Goal: Task Accomplishment & Management: Use online tool/utility

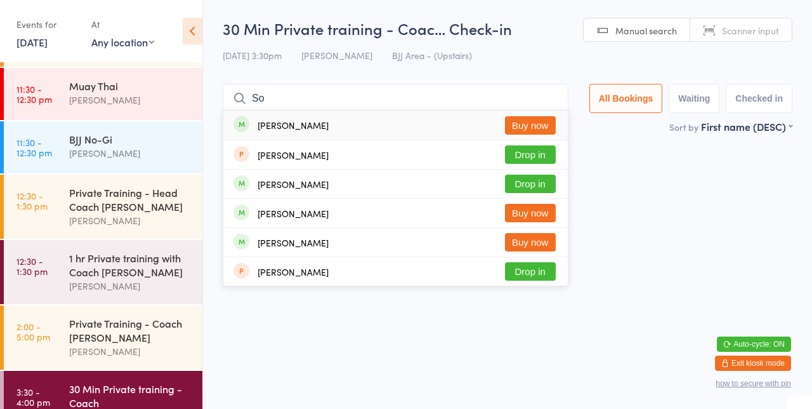
type input "S"
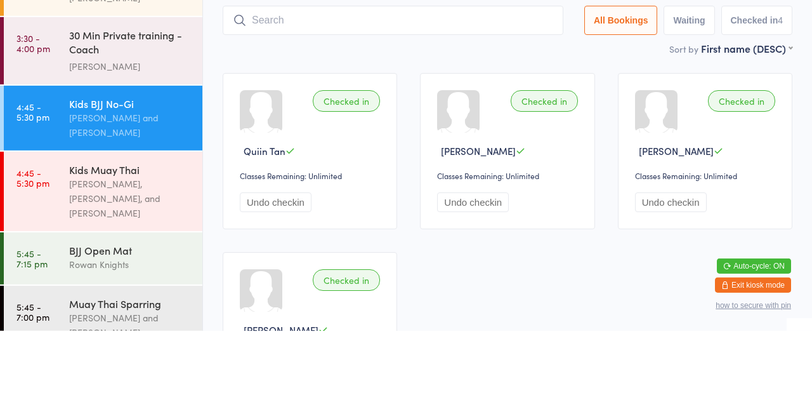
scroll to position [481, 0]
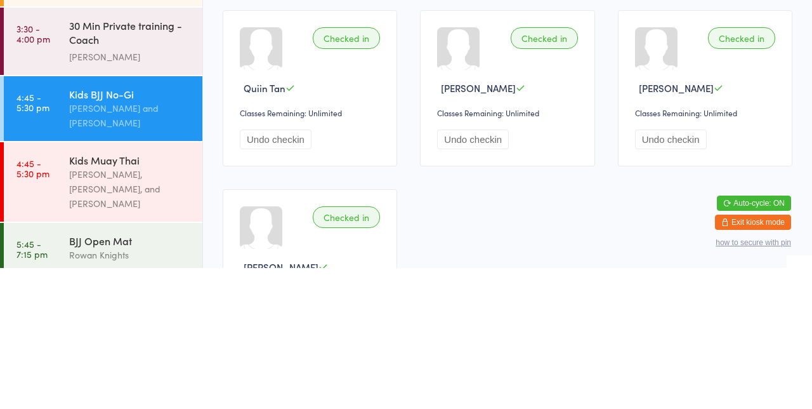
click at [63, 311] on link "4:45 - 5:30 pm Kids Muay Thai [PERSON_NAME], [PERSON_NAME], and [PERSON_NAME]" at bounding box center [103, 322] width 199 height 79
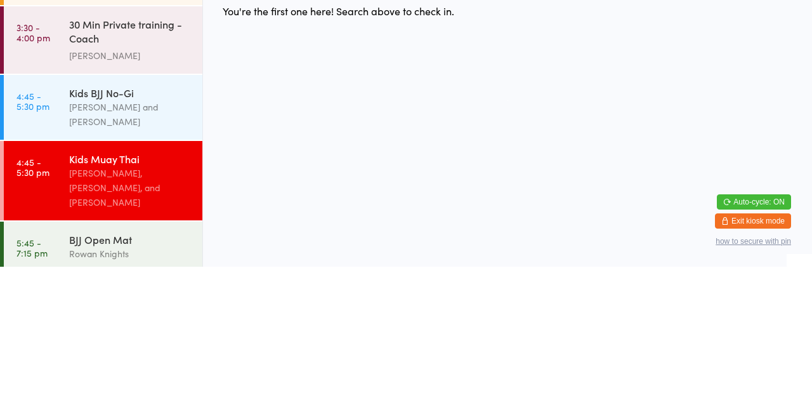
click at [65, 313] on link "4:45 - 5:30 pm Kids Muay Thai [PERSON_NAME], [PERSON_NAME], and [PERSON_NAME]" at bounding box center [103, 322] width 199 height 79
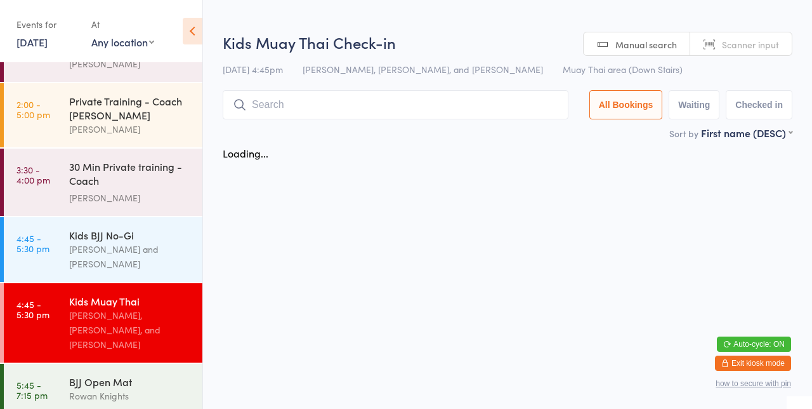
click at [63, 171] on link "3:30 - 4:00 pm 30 Min Private training - Coach [PERSON_NAME]" at bounding box center [103, 181] width 199 height 67
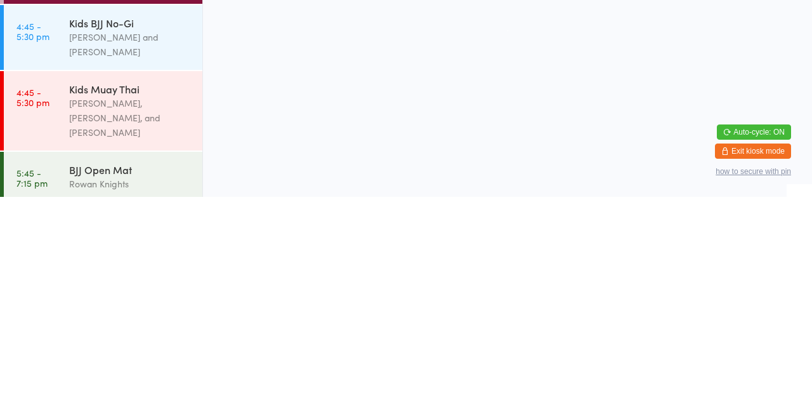
click at [53, 311] on link "4:45 - 5:30 pm Kids Muay Thai [PERSON_NAME], [PERSON_NAME], and [PERSON_NAME]" at bounding box center [103, 322] width 199 height 79
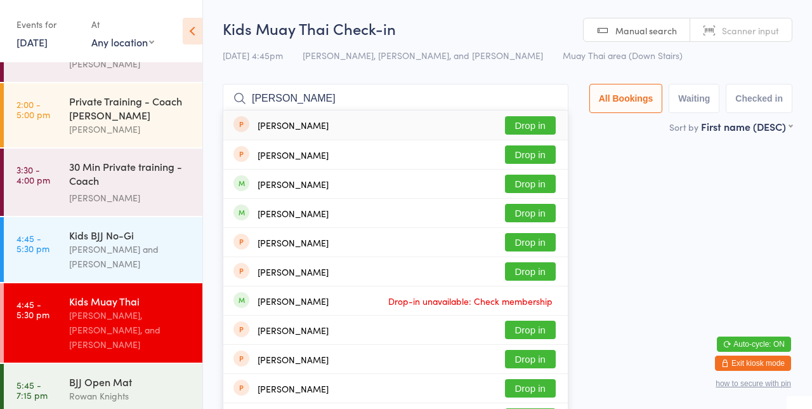
click at [673, 184] on html "You have now entered Kiosk Mode. Members will be able to check themselves in us…" at bounding box center [406, 204] width 812 height 409
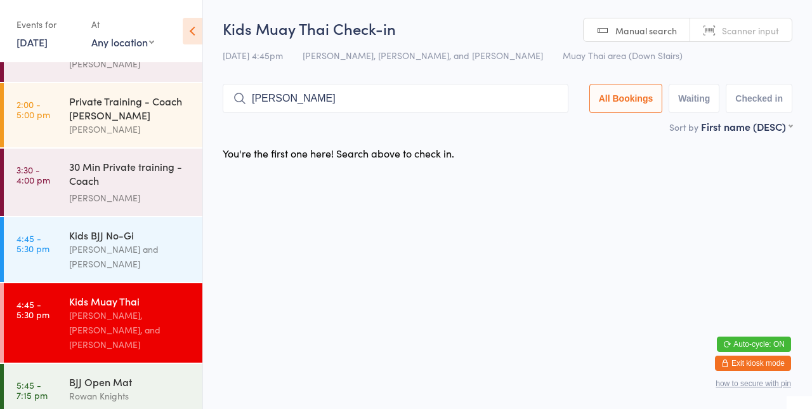
click at [481, 100] on input "[PERSON_NAME]" at bounding box center [396, 98] width 346 height 29
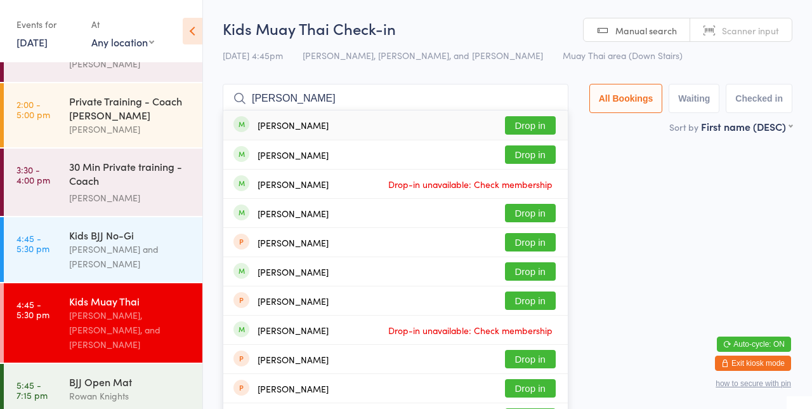
type input "[PERSON_NAME]"
click at [539, 131] on button "Drop in" at bounding box center [530, 125] width 51 height 18
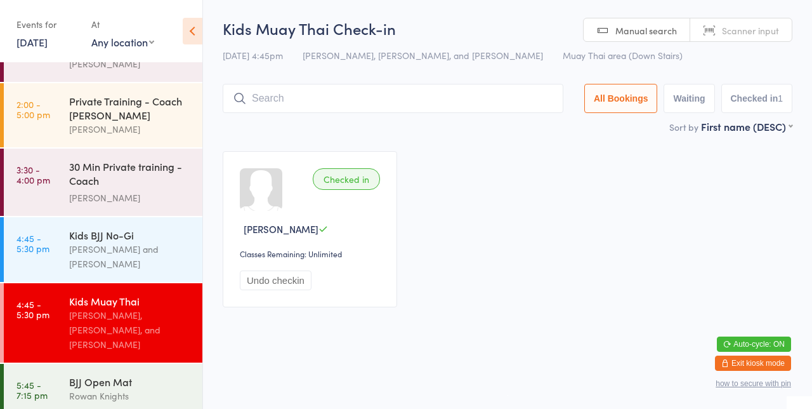
type input "V"
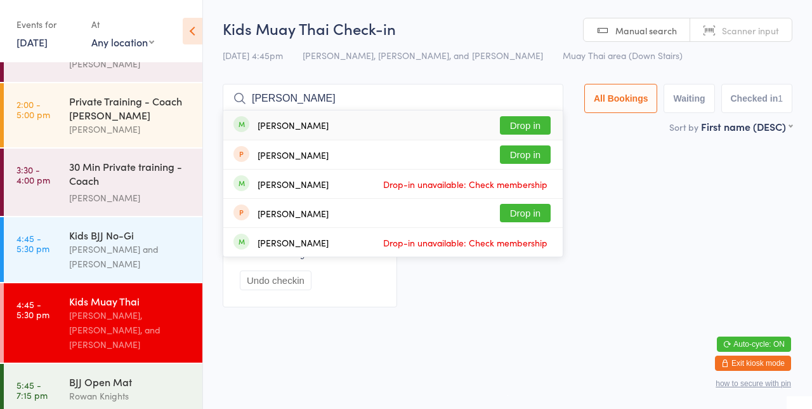
type input "[PERSON_NAME]"
click at [530, 128] on button "Drop in" at bounding box center [525, 125] width 51 height 18
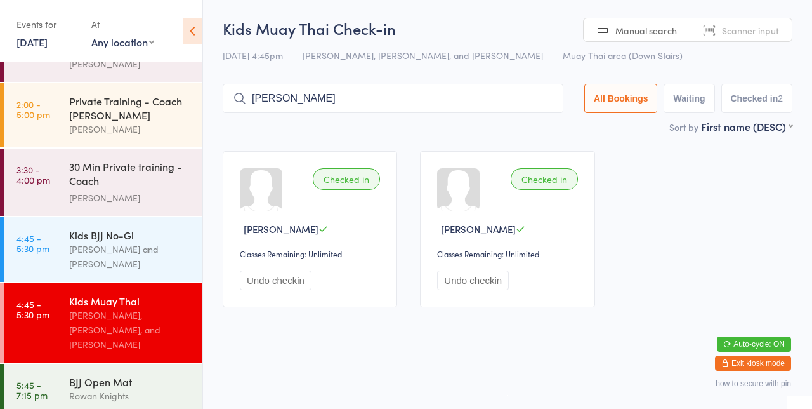
type input "[PERSON_NAME]"
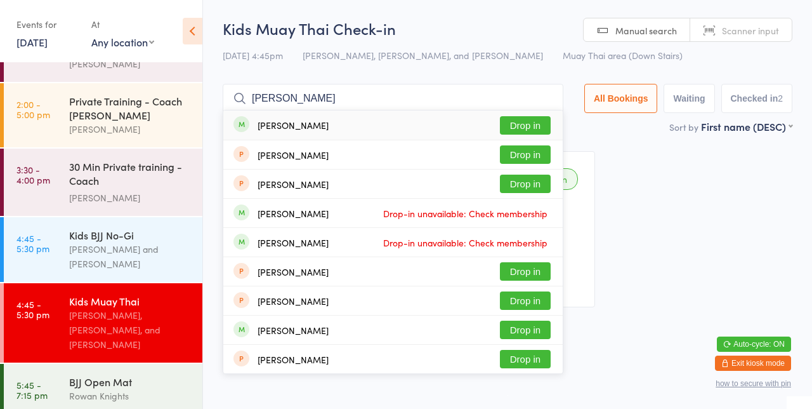
click at [537, 131] on button "Drop in" at bounding box center [525, 125] width 51 height 18
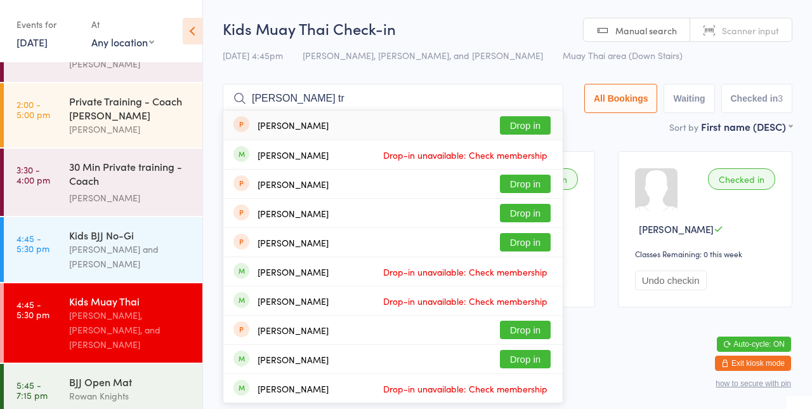
type input "[PERSON_NAME]"
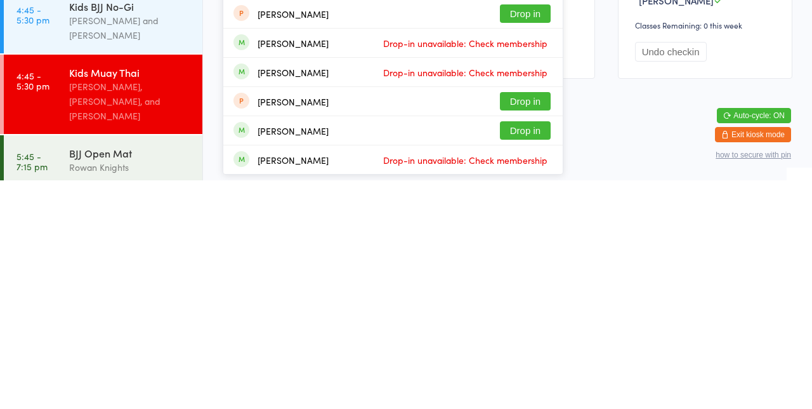
click at [542, 376] on div "[PERSON_NAME] Drop-in unavailable: Check membership" at bounding box center [392, 388] width 339 height 29
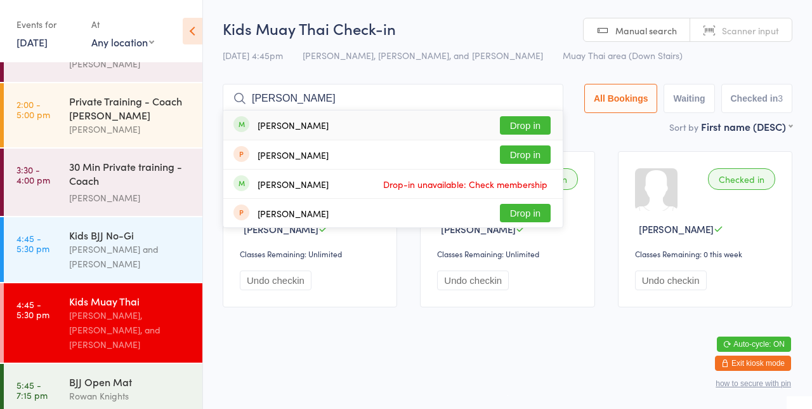
type input "[PERSON_NAME]"
click at [536, 129] on button "Drop in" at bounding box center [525, 125] width 51 height 18
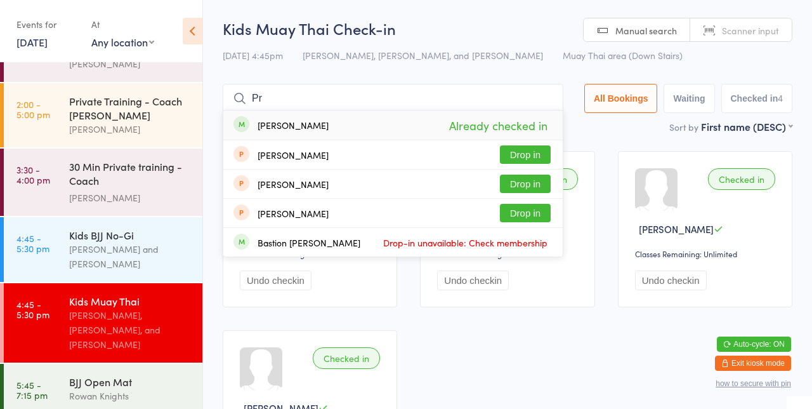
type input "P"
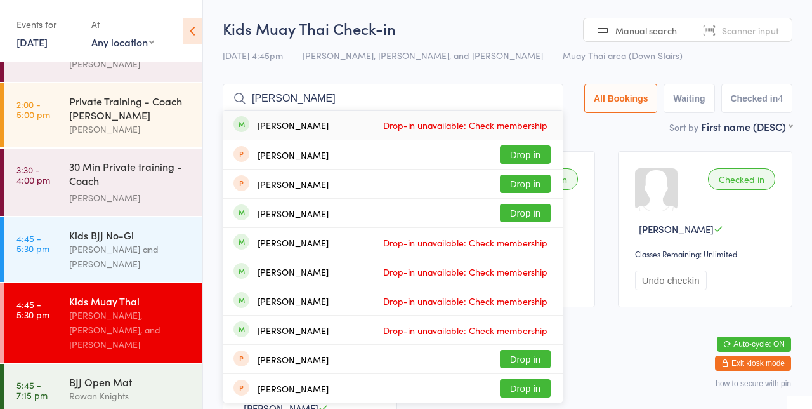
type input "[PERSON_NAME]"
click at [539, 216] on button "Drop in" at bounding box center [525, 213] width 51 height 18
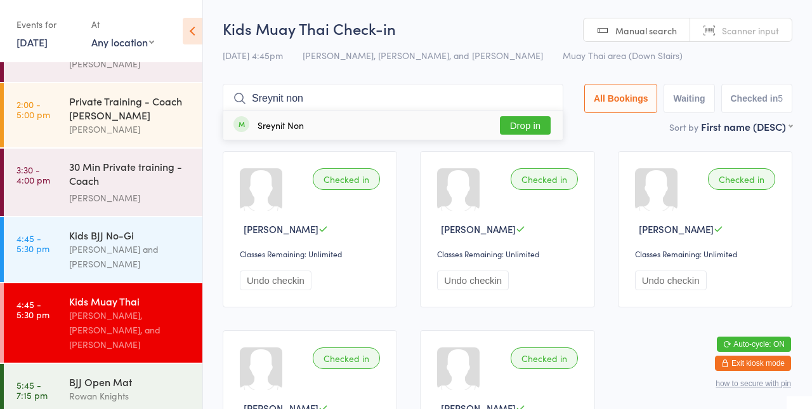
type input "Sreynit non"
click at [534, 129] on button "Drop in" at bounding box center [525, 125] width 51 height 18
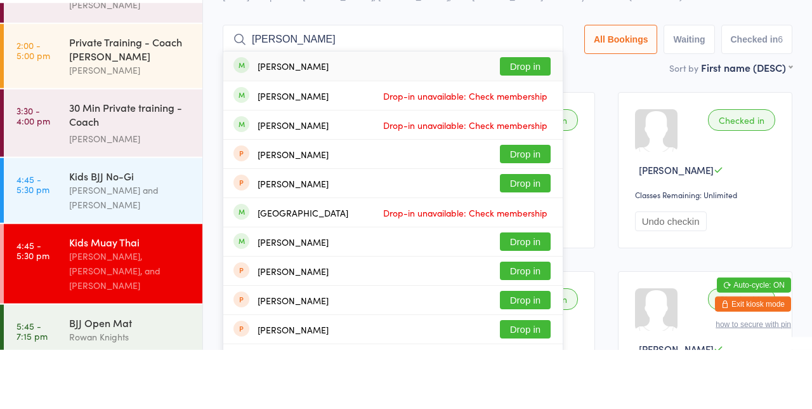
type input "[PERSON_NAME]"
click at [532, 124] on button "Drop in" at bounding box center [525, 125] width 51 height 18
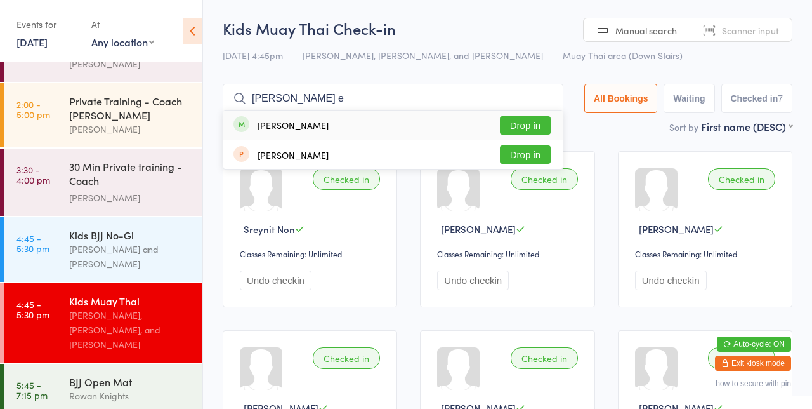
type input "[PERSON_NAME] e"
click at [544, 129] on button "Drop in" at bounding box center [525, 125] width 51 height 18
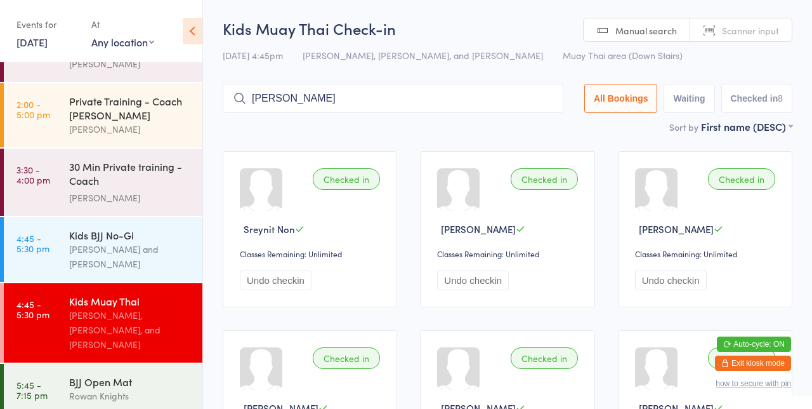
click at [297, 111] on input "[PERSON_NAME]" at bounding box center [393, 98] width 341 height 29
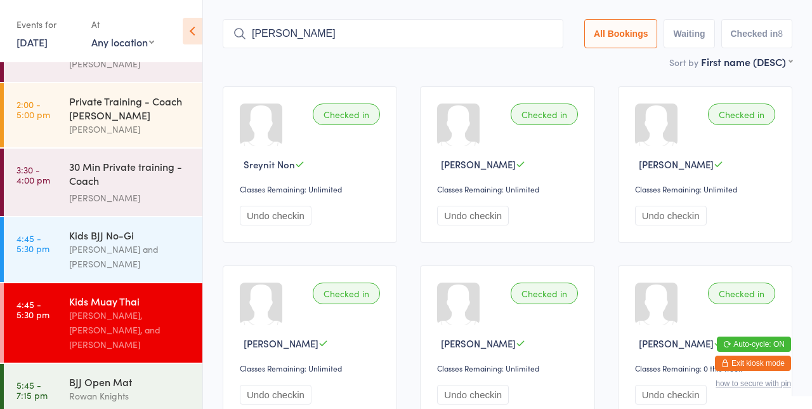
type input "[PERSON_NAME]"
click at [303, 101] on div "Checked in Sreynit Non Classes Remaining: Unlimited Undo checkin" at bounding box center [310, 164] width 174 height 156
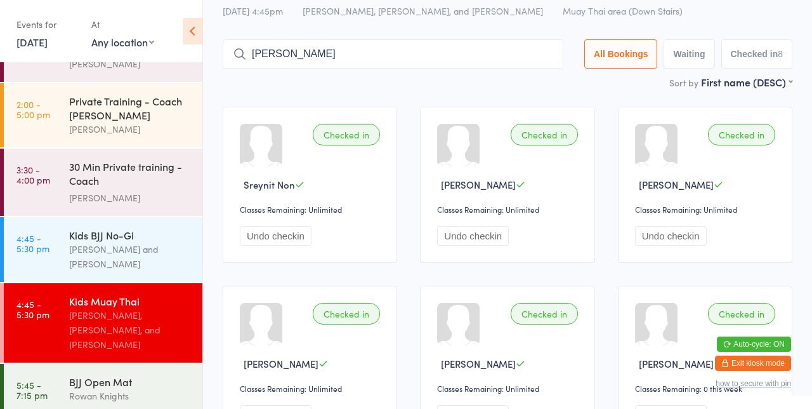
click at [391, 56] on input "[PERSON_NAME]" at bounding box center [393, 53] width 341 height 29
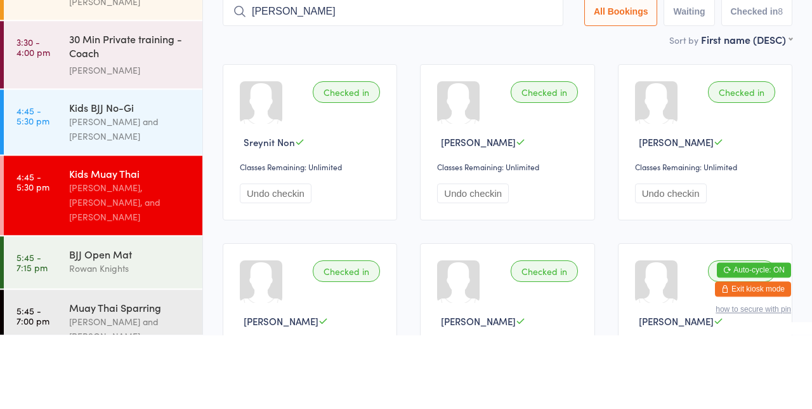
scroll to position [481, 0]
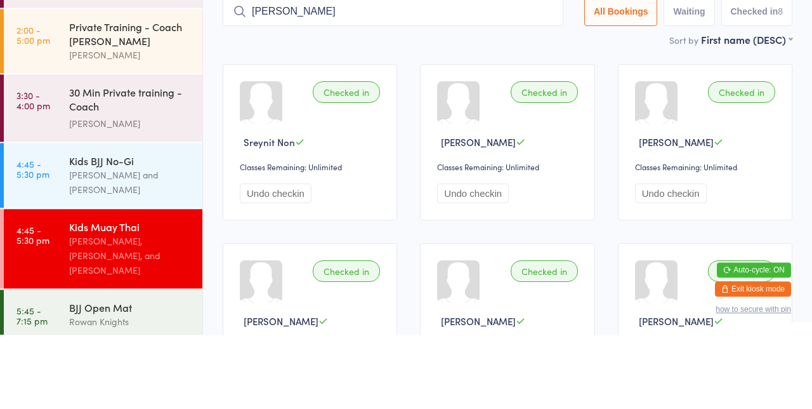
click at [164, 283] on div "Kids Muay Thai [PERSON_NAME], [PERSON_NAME], and [PERSON_NAME]" at bounding box center [135, 322] width 133 height 79
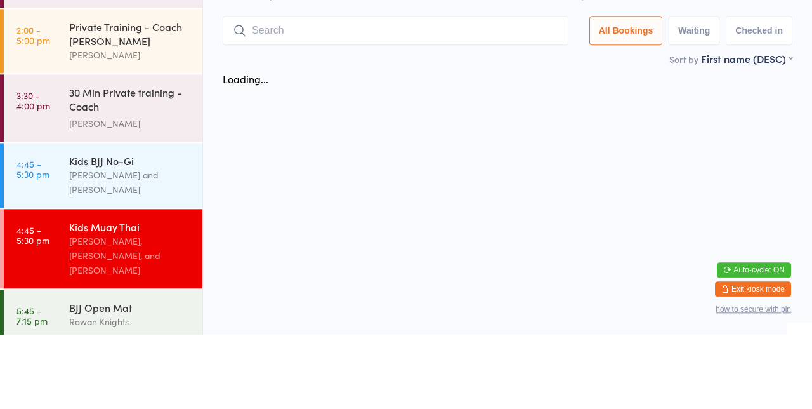
scroll to position [0, 0]
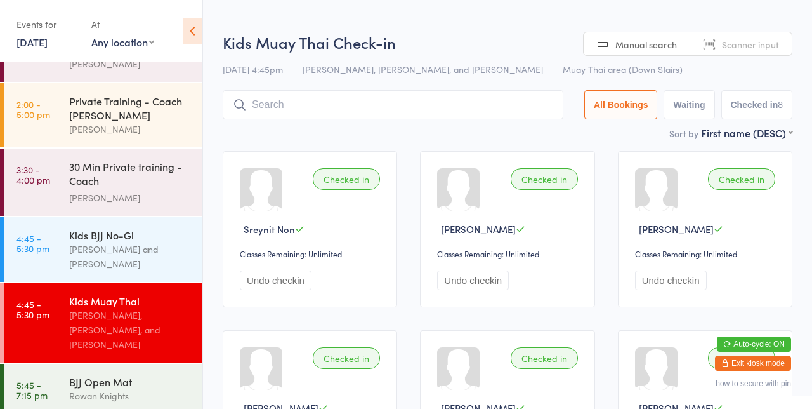
click at [154, 217] on div "Kids BJJ No-Gi [PERSON_NAME] and [PERSON_NAME]" at bounding box center [135, 249] width 133 height 65
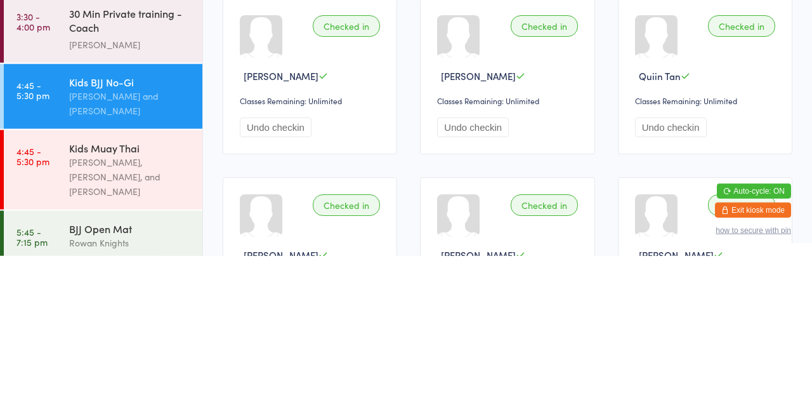
click at [144, 322] on div "[PERSON_NAME], [PERSON_NAME], and [PERSON_NAME]" at bounding box center [130, 330] width 122 height 44
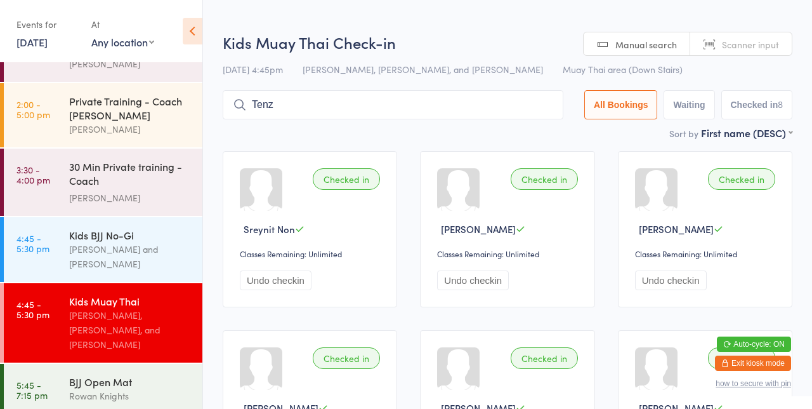
type input "[PERSON_NAME]"
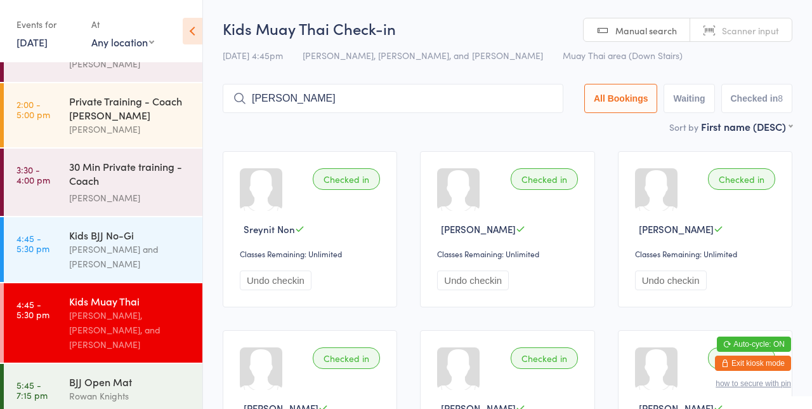
click at [436, 95] on input "[PERSON_NAME]" at bounding box center [393, 98] width 341 height 29
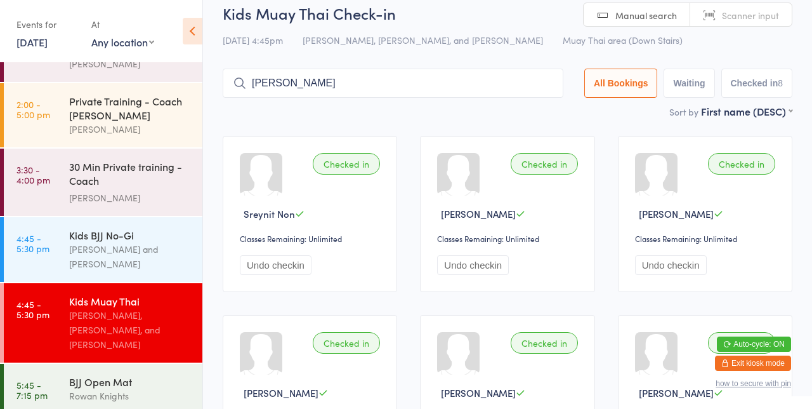
scroll to position [15, 0]
click at [456, 88] on input "[PERSON_NAME]" at bounding box center [393, 83] width 341 height 29
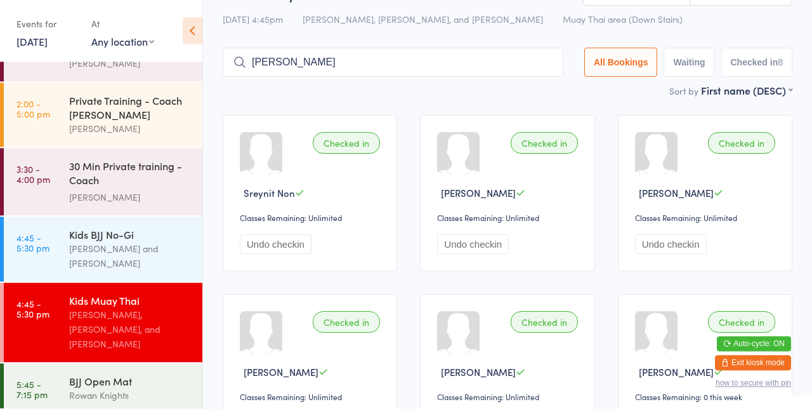
click at [460, 82] on div "Kids Muay Thai Check-in [DATE] 4:45pm [PERSON_NAME], [PERSON_NAME], and [PERSON…" at bounding box center [508, 33] width 570 height 102
click at [119, 251] on div "[PERSON_NAME] and [PERSON_NAME]" at bounding box center [130, 256] width 122 height 29
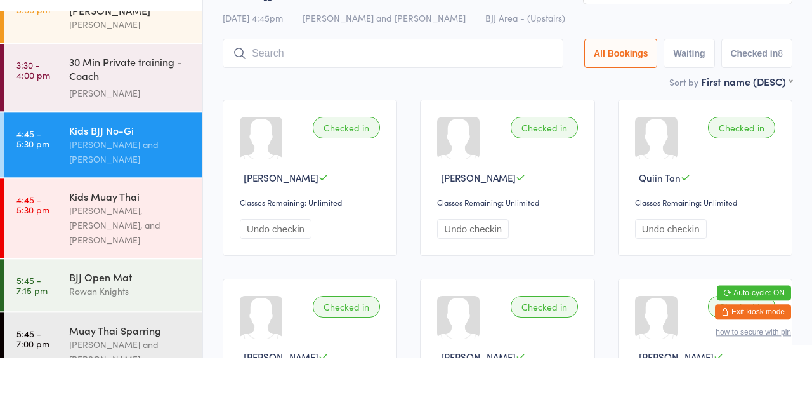
scroll to position [481, 0]
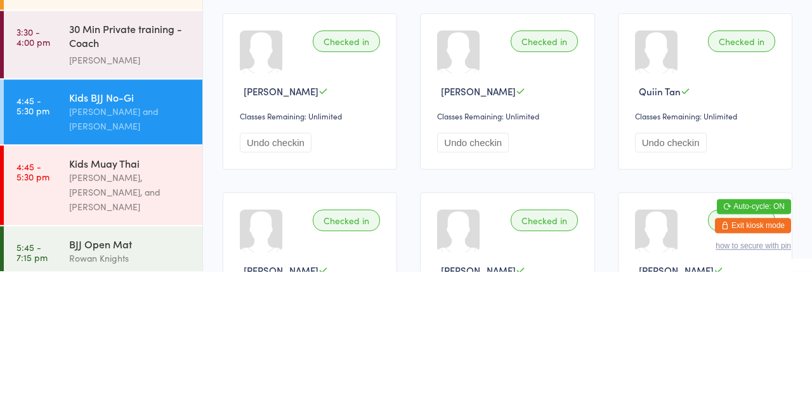
click at [166, 311] on div "[PERSON_NAME], [PERSON_NAME], and [PERSON_NAME]" at bounding box center [130, 330] width 122 height 44
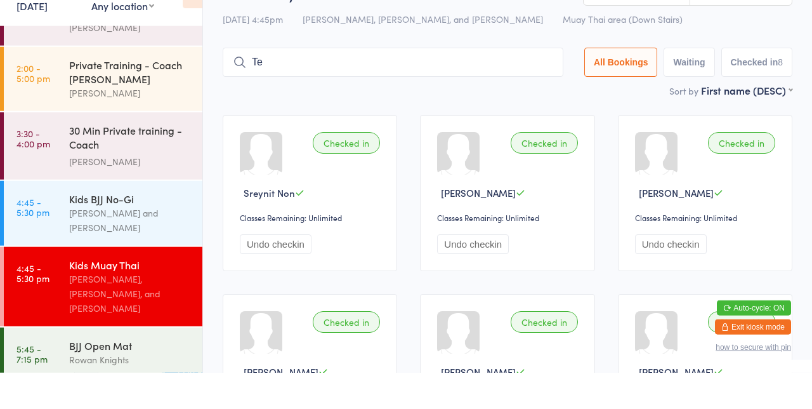
type input "T"
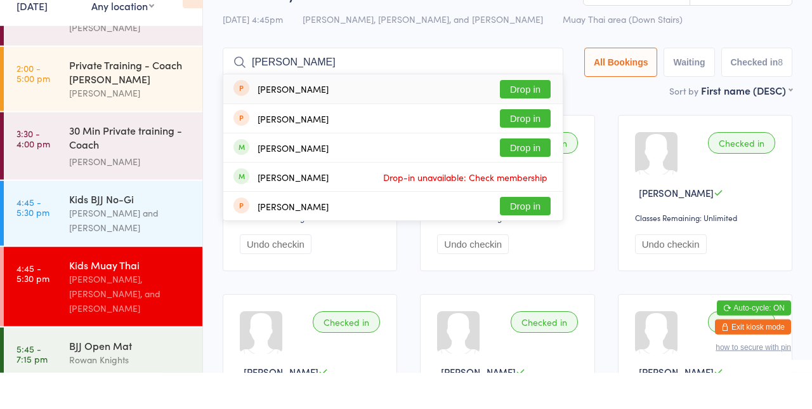
type input "[PERSON_NAME]"
click at [520, 187] on button "Drop in" at bounding box center [525, 183] width 51 height 18
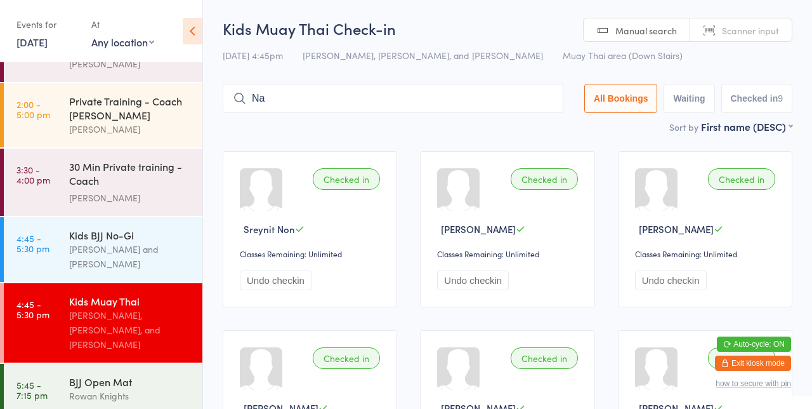
type input "N"
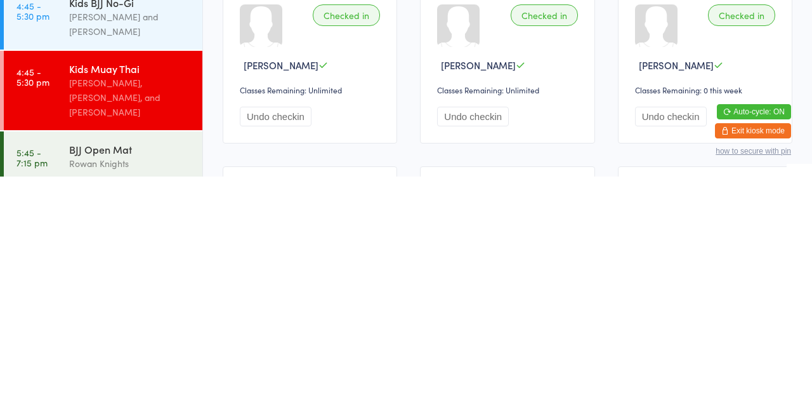
scroll to position [93, 0]
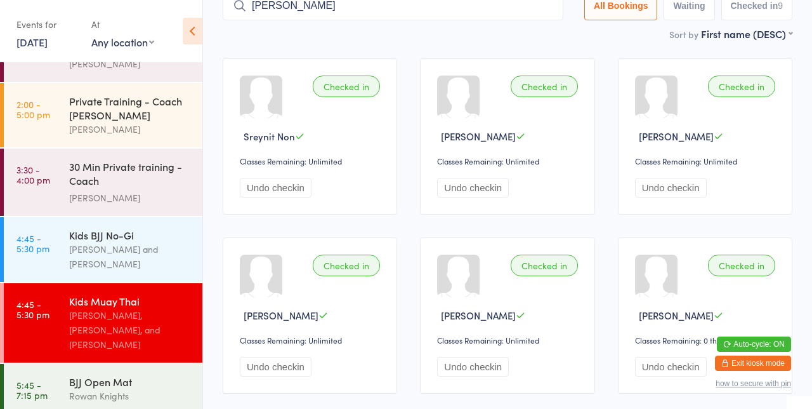
type input "[PERSON_NAME]"
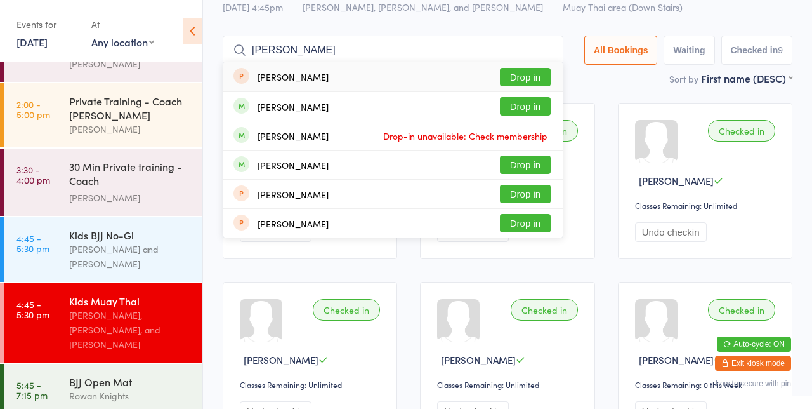
scroll to position [48, 0]
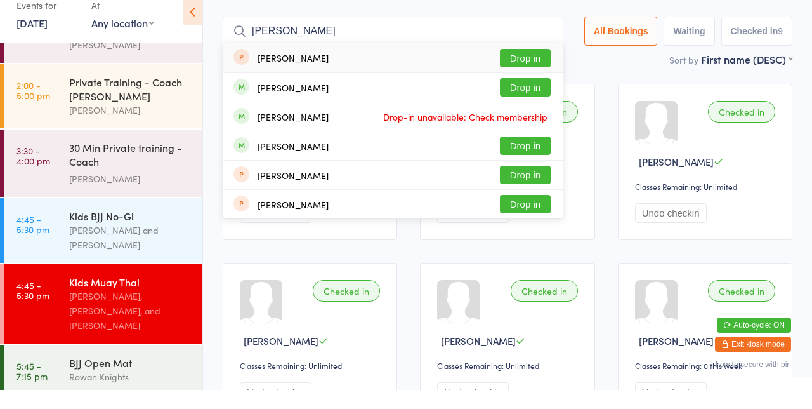
click at [539, 109] on button "Drop in" at bounding box center [525, 106] width 51 height 18
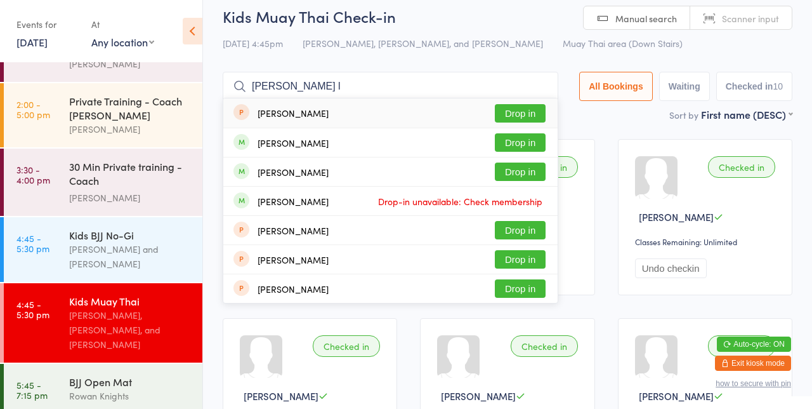
scroll to position [11, 0]
type input "[PERSON_NAME] l"
click at [532, 117] on button "Drop in" at bounding box center [520, 114] width 51 height 18
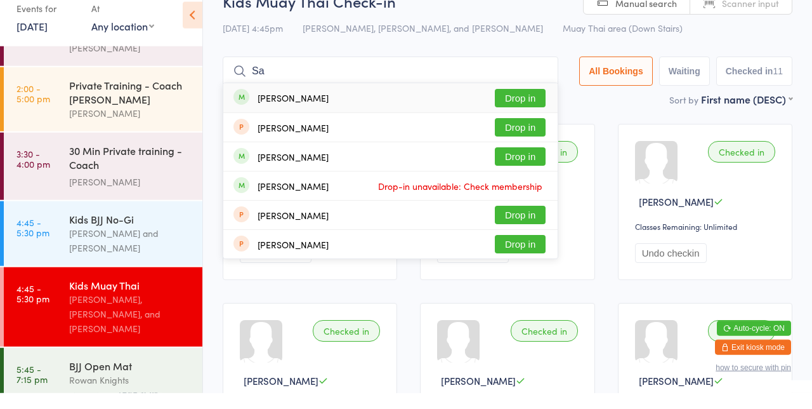
type input "S"
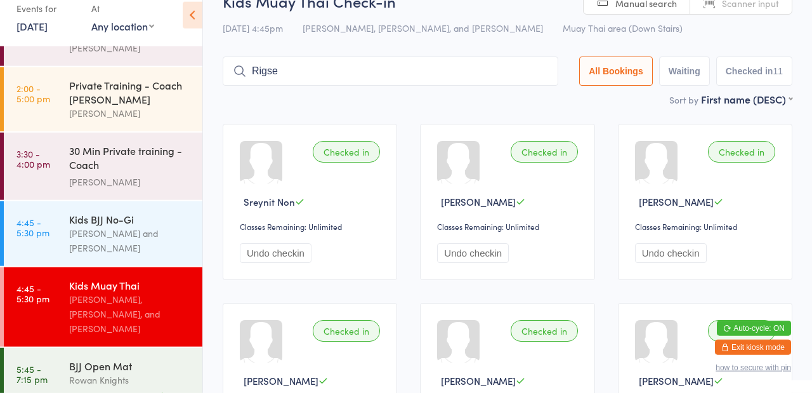
type input "Rigsel"
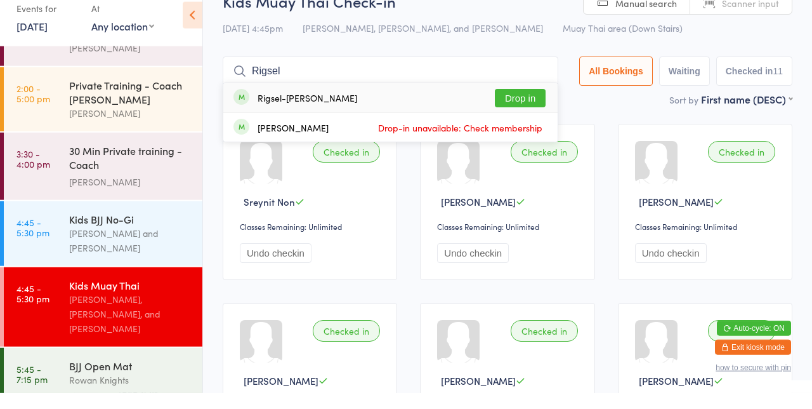
click at [547, 88] on input "Rigsel" at bounding box center [391, 86] width 336 height 29
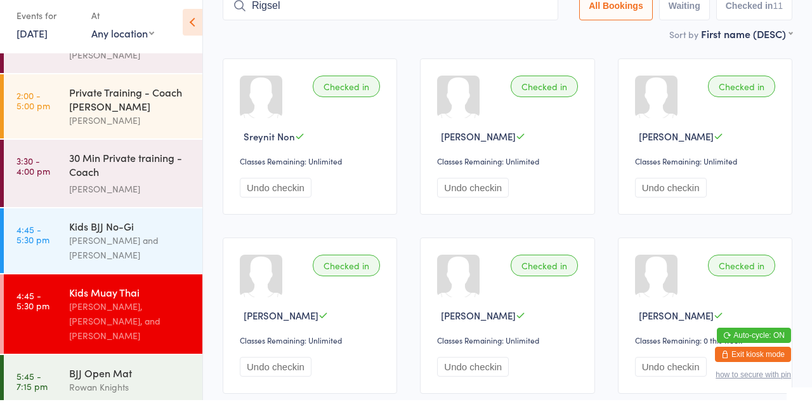
scroll to position [84, 0]
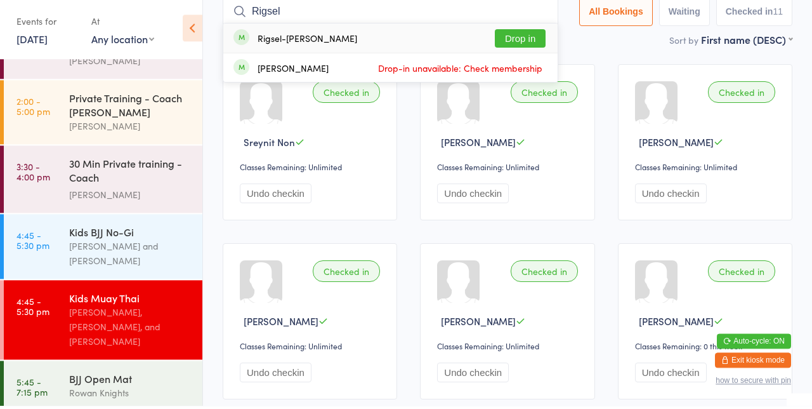
type input "Rigsel"
click at [526, 46] on button "Drop in" at bounding box center [520, 41] width 51 height 18
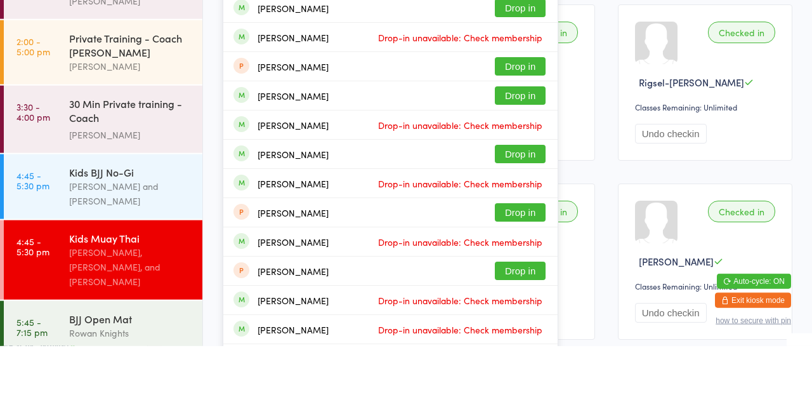
type input "[PERSON_NAME]"
click at [533, 220] on button "Drop in" at bounding box center [520, 216] width 51 height 18
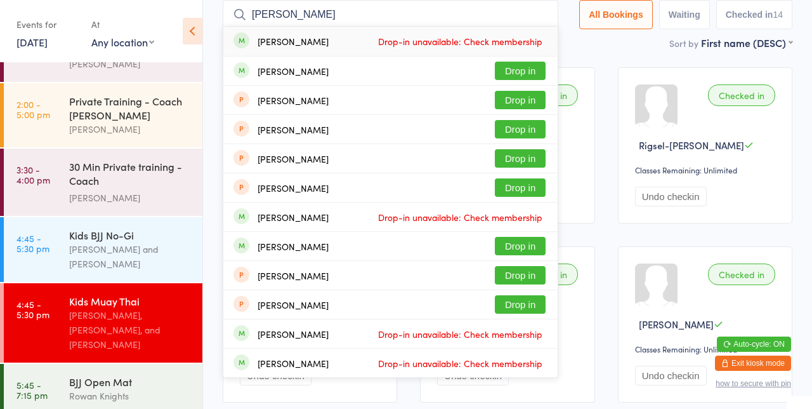
type input "[PERSON_NAME]"
click at [534, 73] on button "Drop in" at bounding box center [520, 71] width 51 height 18
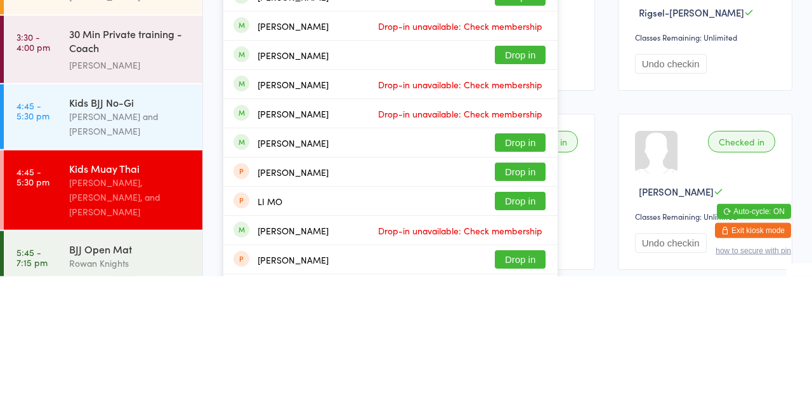
type input "[PERSON_NAME]"
click at [534, 278] on button "Drop in" at bounding box center [520, 275] width 51 height 18
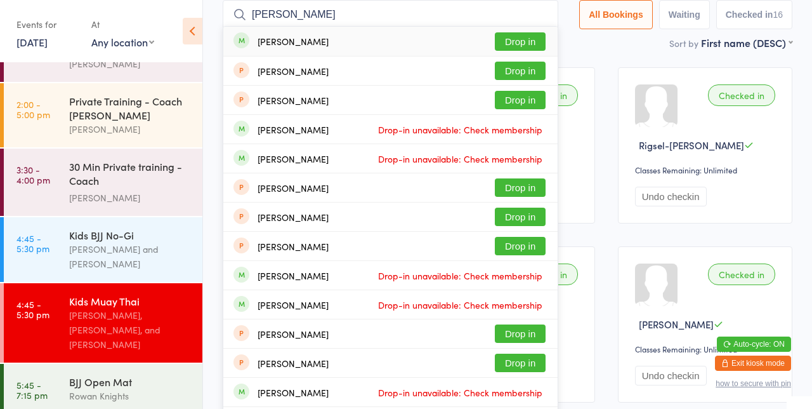
type input "[PERSON_NAME]"
click at [523, 45] on button "Drop in" at bounding box center [520, 41] width 51 height 18
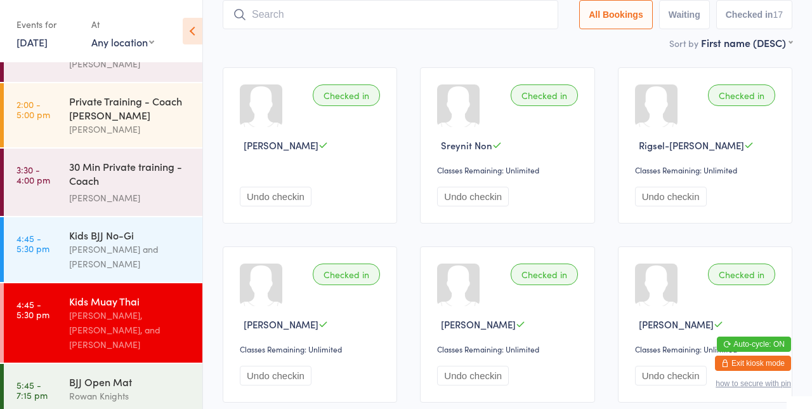
click at [354, 107] on div "Checked in Tenzin Namdhag Undo checkin" at bounding box center [310, 145] width 174 height 156
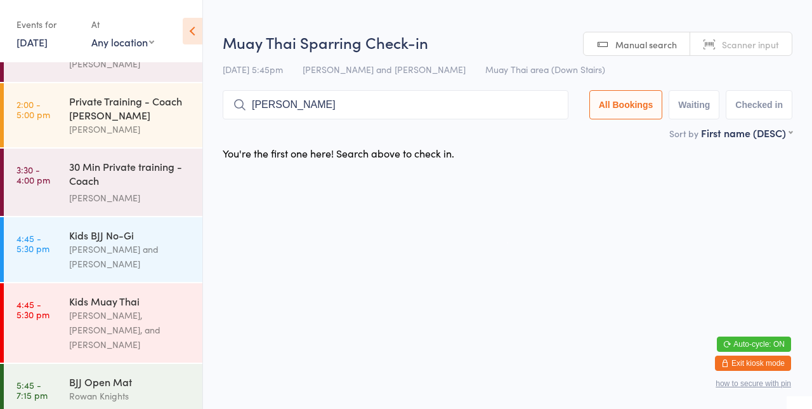
type input "[PERSON_NAME]"
click at [543, 128] on button "Drop in" at bounding box center [530, 131] width 51 height 18
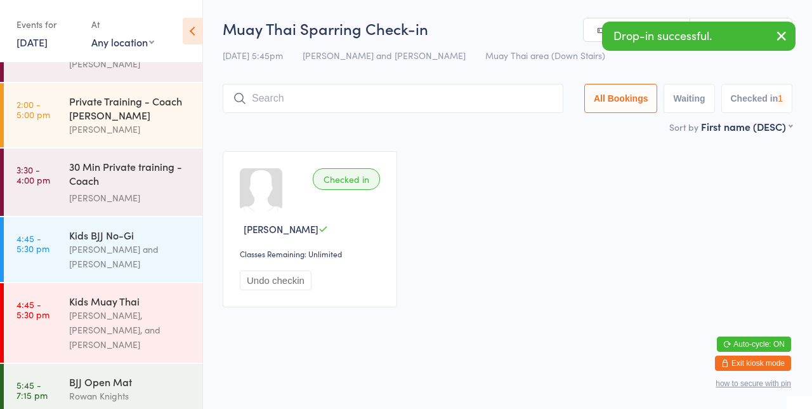
click at [633, 165] on div "Checked in [PERSON_NAME] Classes Remaining: Unlimited Undo checkin" at bounding box center [507, 229] width 593 height 179
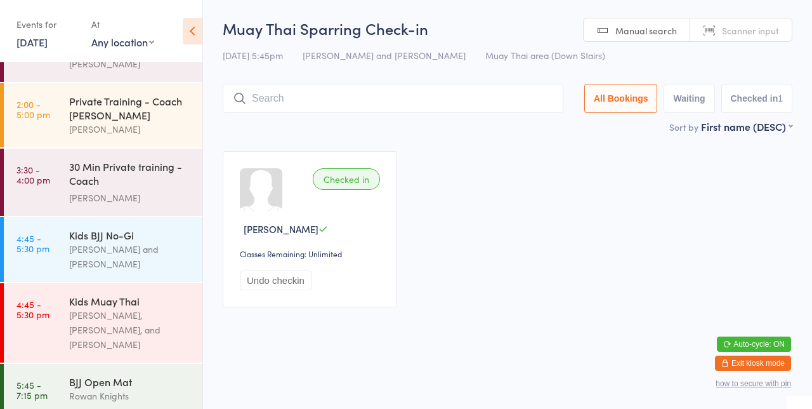
click at [448, 103] on input "search" at bounding box center [393, 98] width 341 height 29
type input "J"
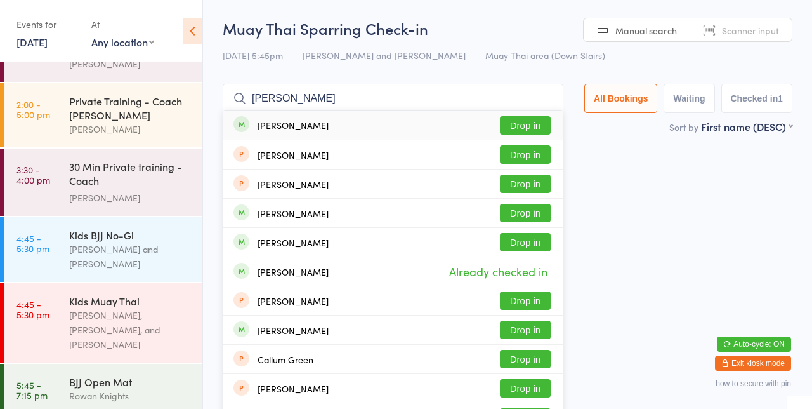
type input "[PERSON_NAME]"
click at [542, 122] on button "Drop in" at bounding box center [525, 125] width 51 height 18
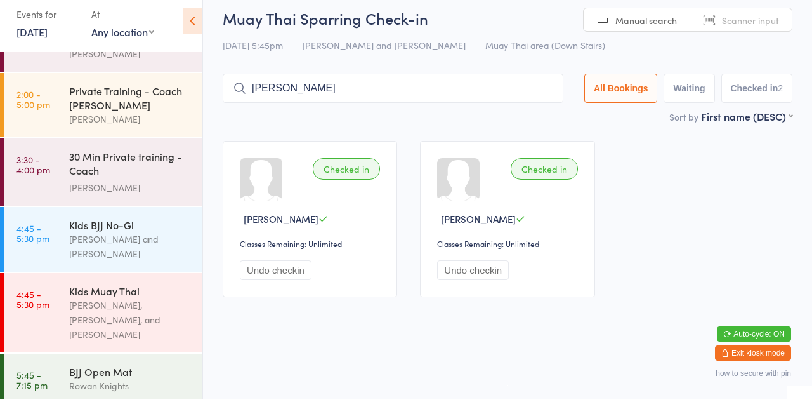
type input "[PERSON_NAME]"
click at [532, 128] on button "Drop in" at bounding box center [525, 125] width 51 height 18
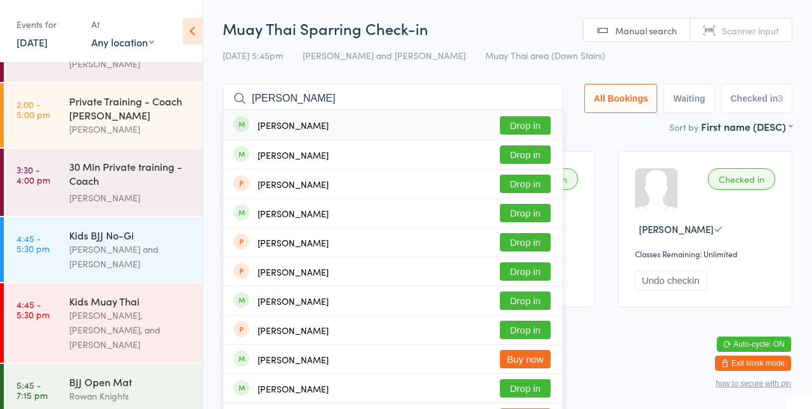
type input "[PERSON_NAME]"
click at [533, 128] on button "Drop in" at bounding box center [525, 125] width 51 height 18
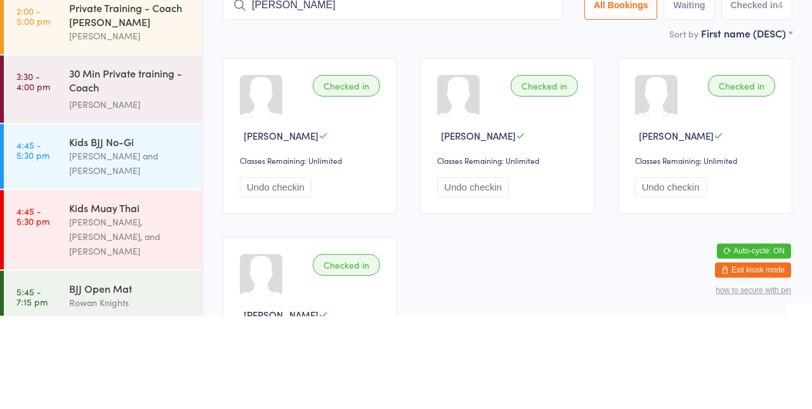
type input "[PERSON_NAME]"
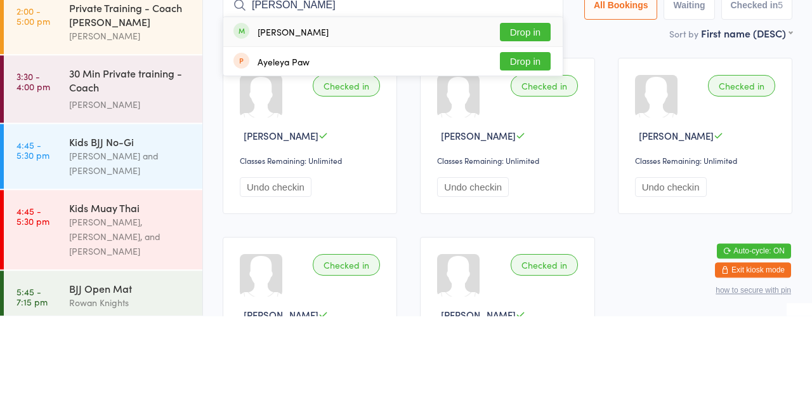
type input "[PERSON_NAME]"
click at [357, 121] on div "[PERSON_NAME] Drop in" at bounding box center [392, 124] width 339 height 29
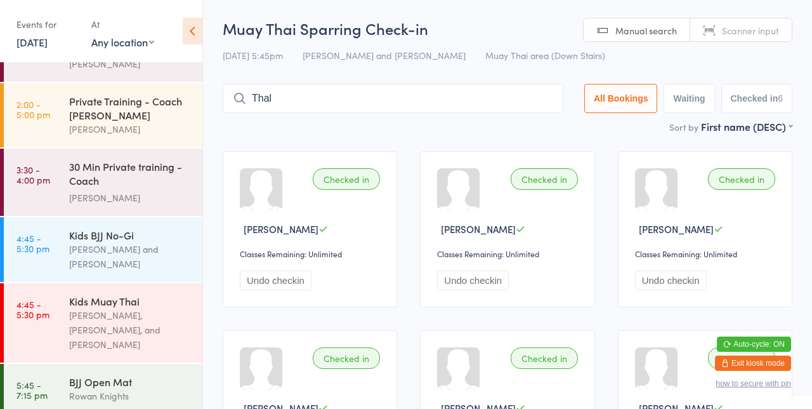
type input "Thal"
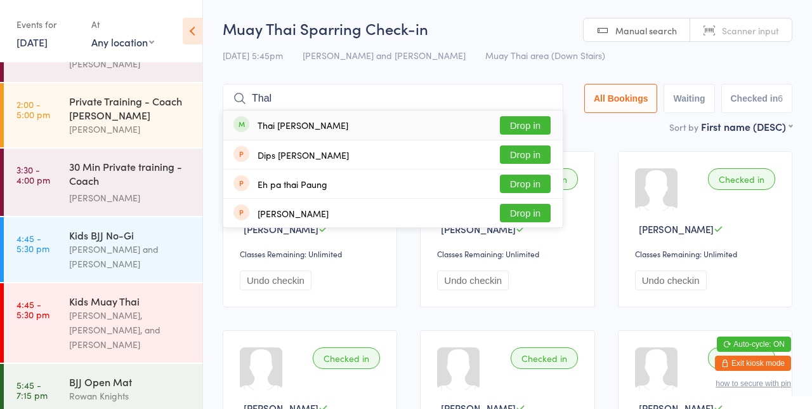
click at [536, 127] on button "Drop in" at bounding box center [525, 125] width 51 height 18
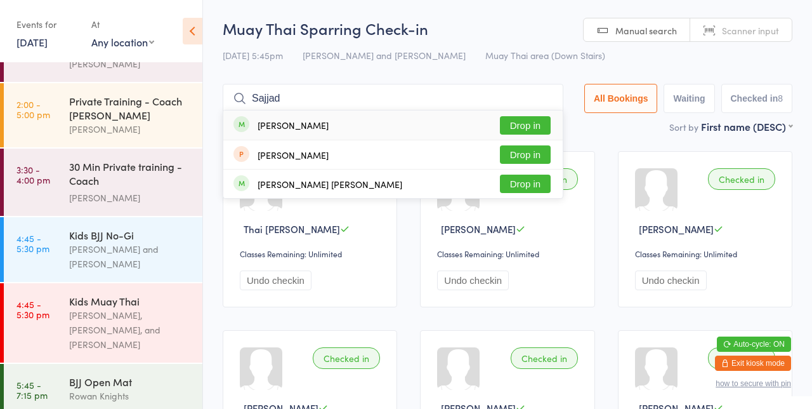
type input "Sajjad"
click at [546, 130] on button "Drop in" at bounding box center [525, 125] width 51 height 18
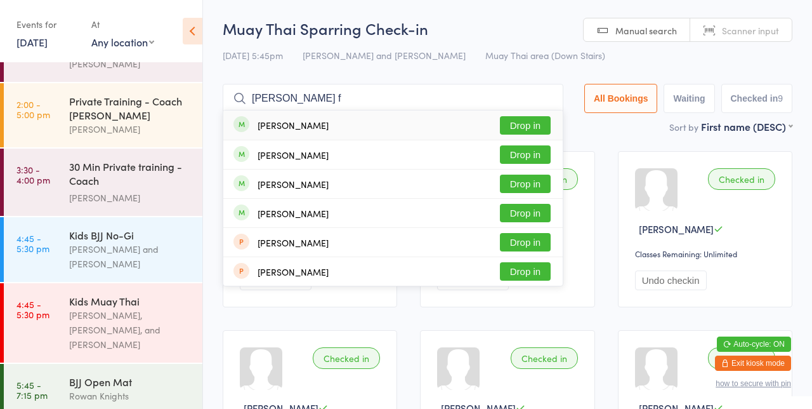
type input "[PERSON_NAME] f"
click at [531, 129] on button "Drop in" at bounding box center [525, 125] width 51 height 18
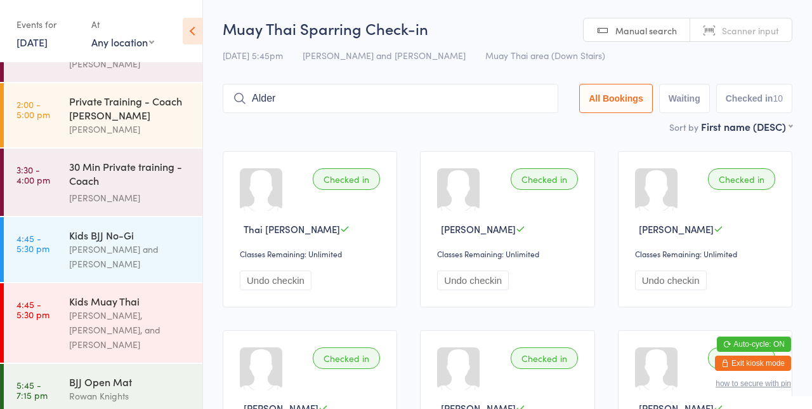
type input "Alder"
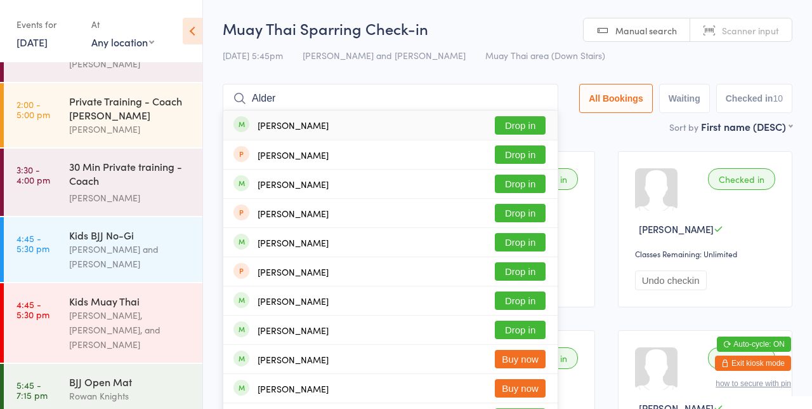
click at [535, 123] on button "Drop in" at bounding box center [520, 125] width 51 height 18
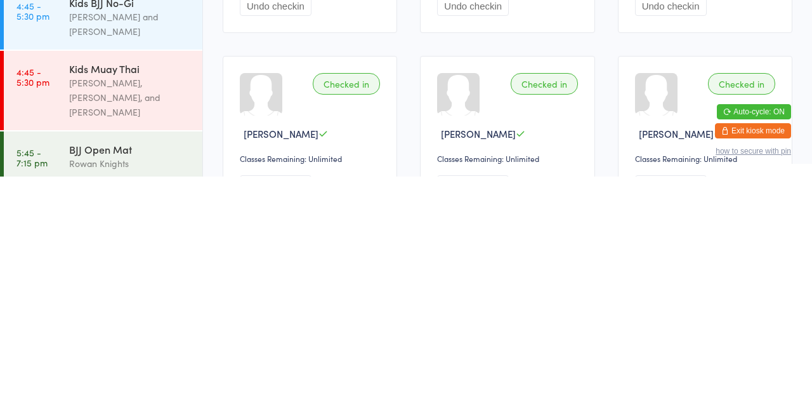
scroll to position [46, 0]
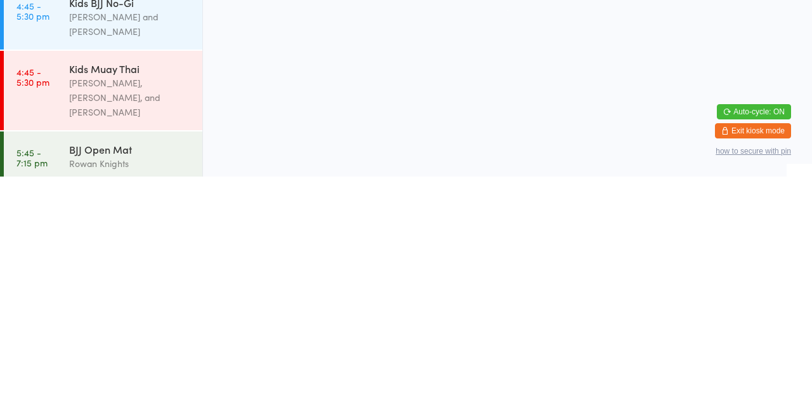
scroll to position [0, 0]
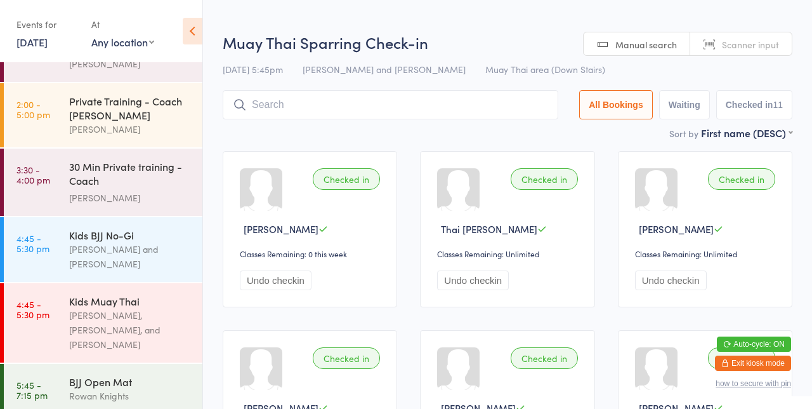
type input "K"
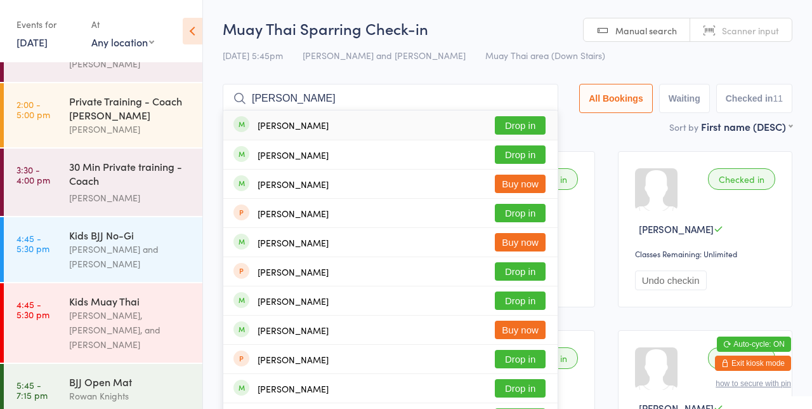
type input "[PERSON_NAME]"
click at [529, 157] on button "Drop in" at bounding box center [520, 154] width 51 height 18
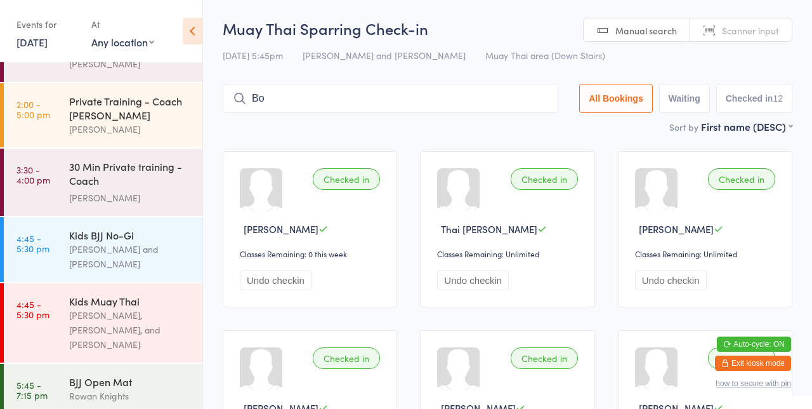
type input "Bol"
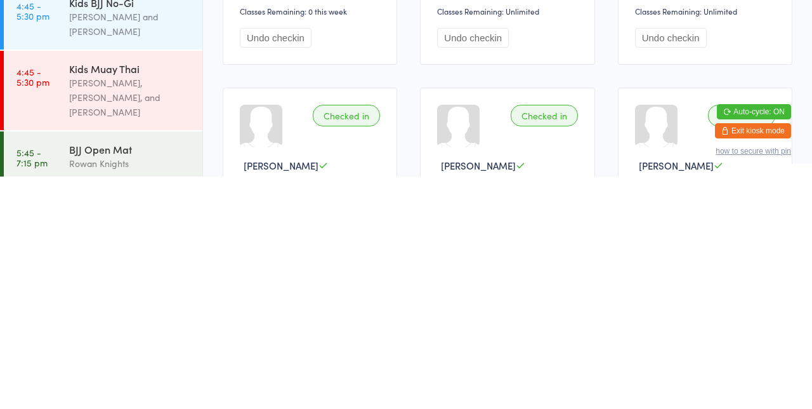
scroll to position [18, 0]
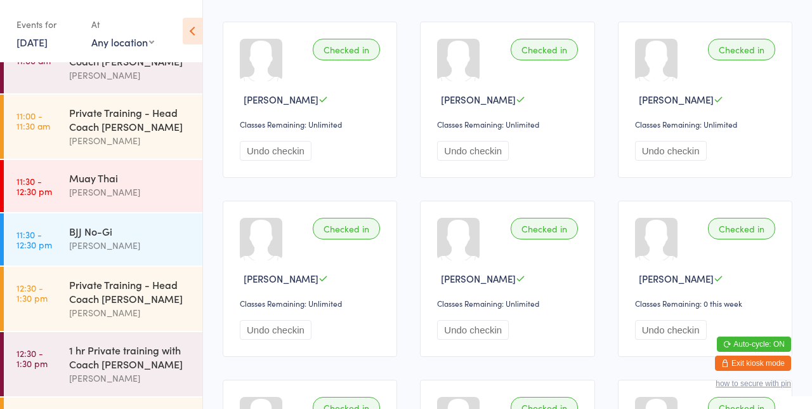
scroll to position [0, 0]
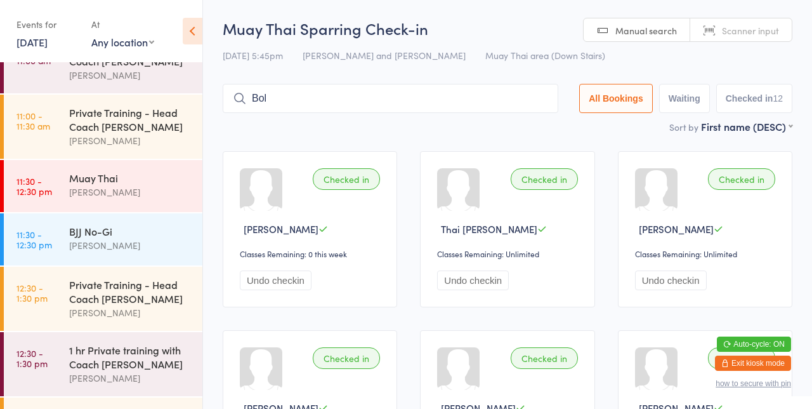
click at [348, 95] on input "Bol" at bounding box center [391, 98] width 336 height 29
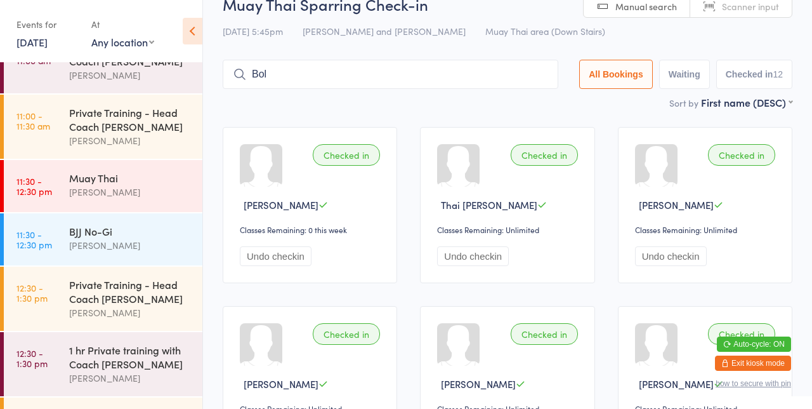
scroll to position [84, 0]
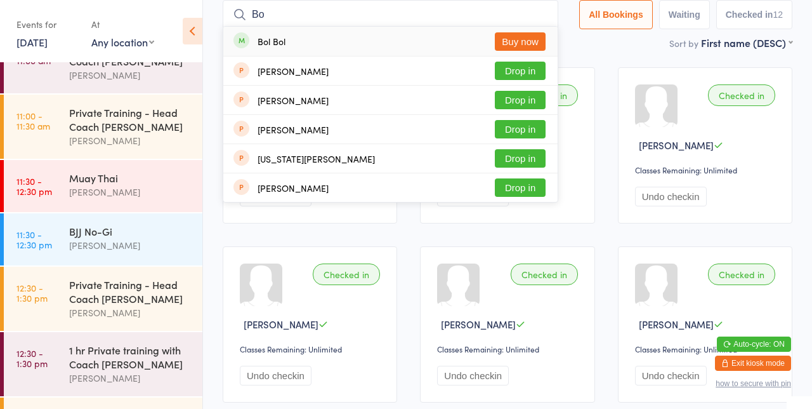
type input "B"
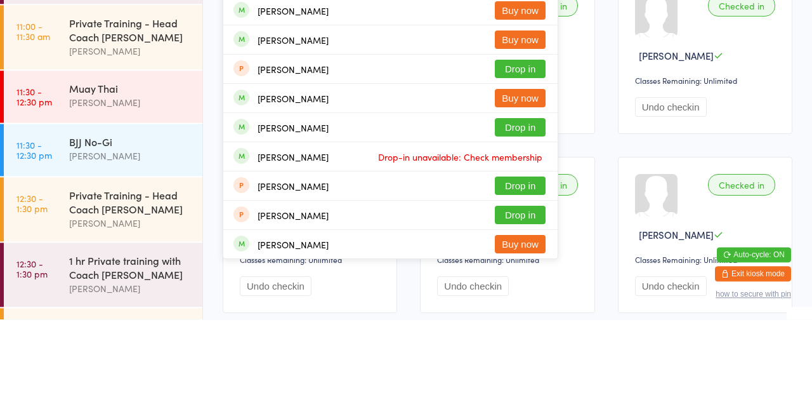
type input "[PERSON_NAME]"
click at [518, 218] on button "Drop in" at bounding box center [520, 216] width 51 height 18
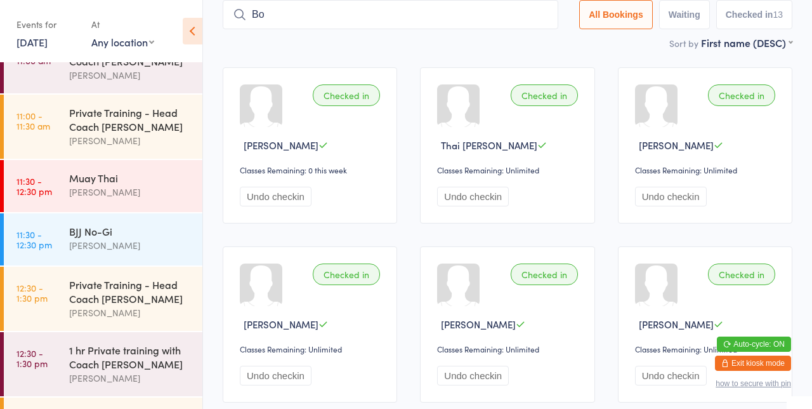
type input "B"
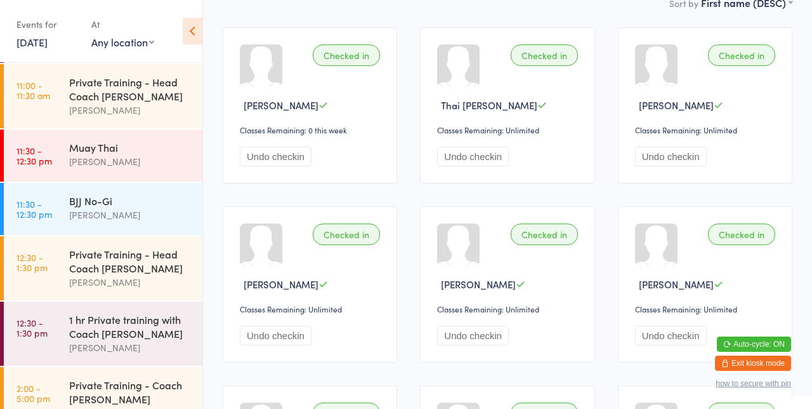
scroll to position [0, 0]
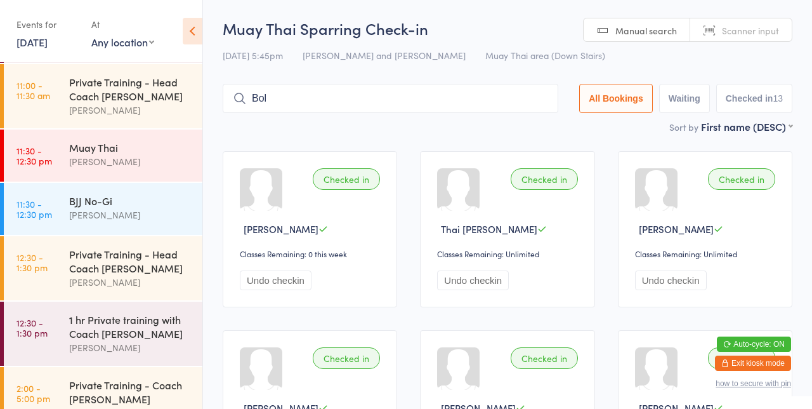
click at [305, 102] on input "Bol" at bounding box center [391, 98] width 336 height 29
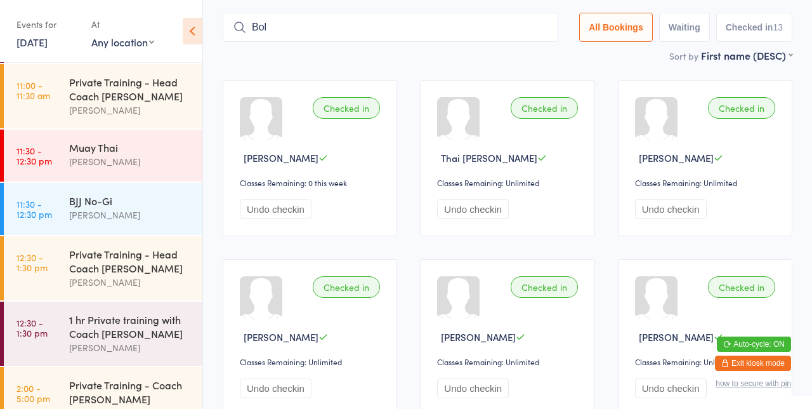
scroll to position [84, 0]
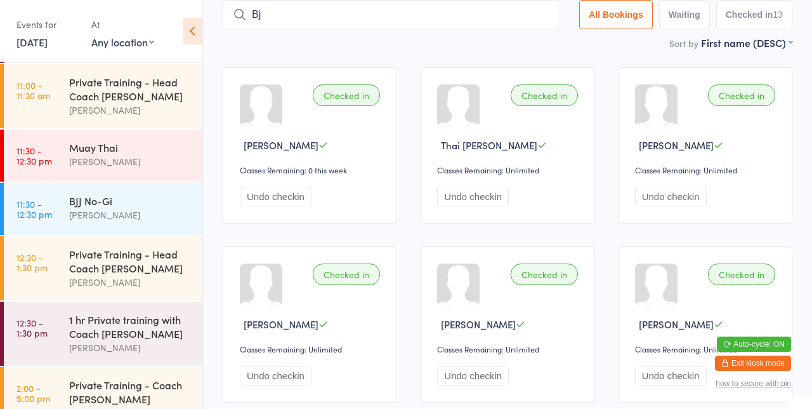
type input "B"
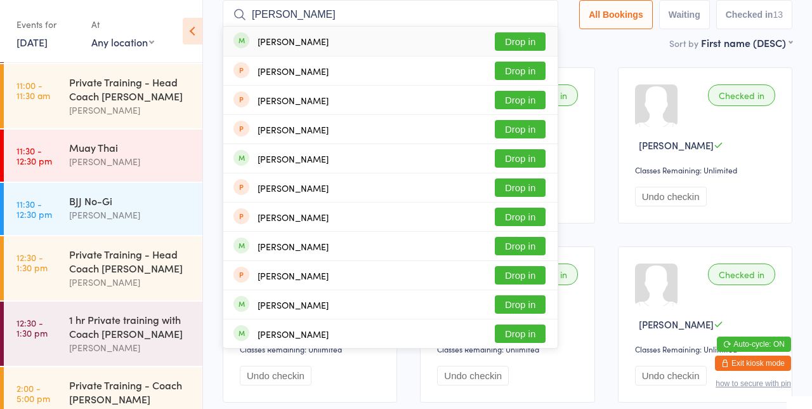
type input "[PERSON_NAME]"
click at [530, 46] on button "Drop in" at bounding box center [520, 41] width 51 height 18
